Goal: Browse casually: Explore the website without a specific task or goal

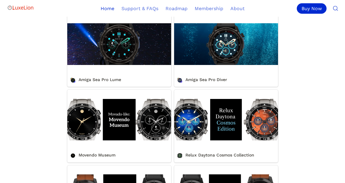
scroll to position [297, 0]
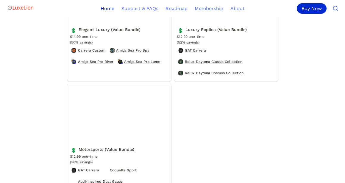
scroll to position [1130, 0]
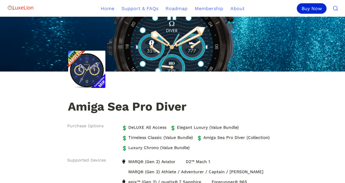
click at [159, 37] on img at bounding box center [172, 44] width 345 height 55
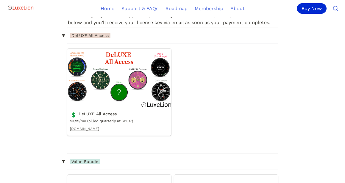
scroll to position [684, 0]
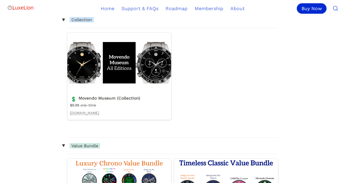
scroll to position [773, 0]
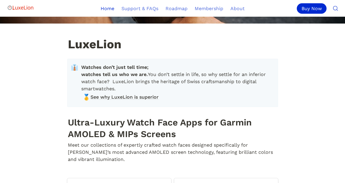
scroll to position [149, 0]
